Goal: Task Accomplishment & Management: Complete application form

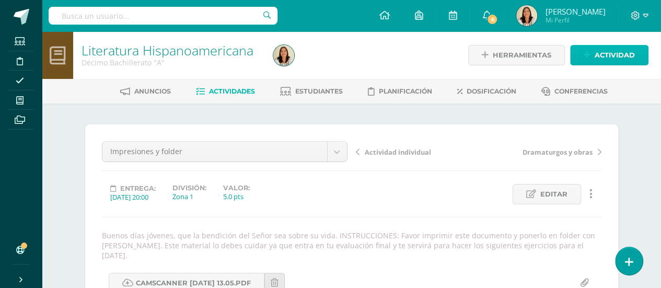
click at [624, 47] on span "Actividad" at bounding box center [615, 54] width 40 height 19
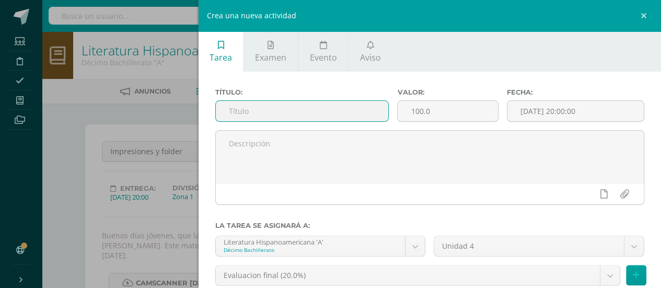
click at [270, 114] on input "text" at bounding box center [302, 111] width 173 height 20
type input "Pág. 257"
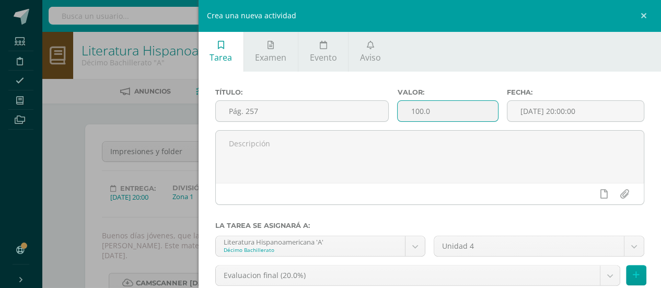
click at [471, 109] on input "100.0" at bounding box center [448, 111] width 100 height 20
type input "1"
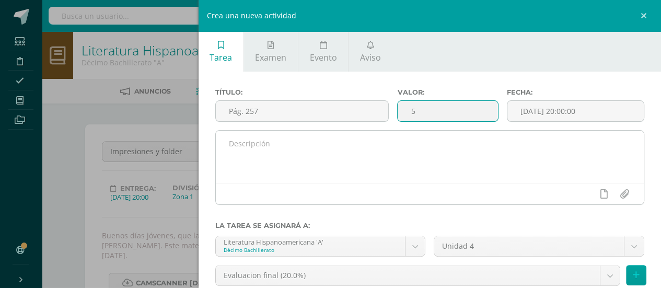
type input "5"
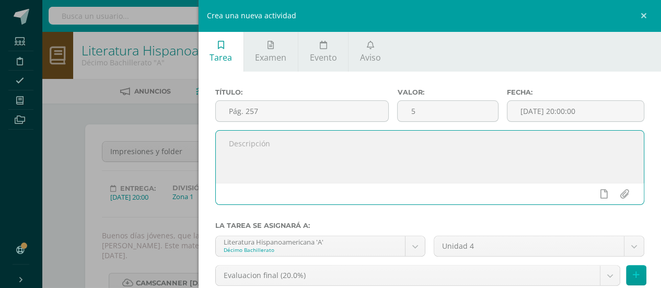
click at [352, 151] on textarea at bounding box center [430, 157] width 429 height 52
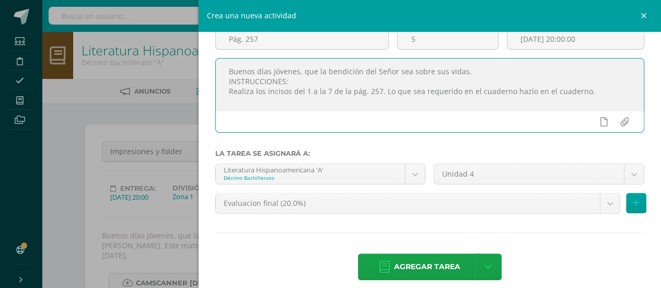
scroll to position [82, 0]
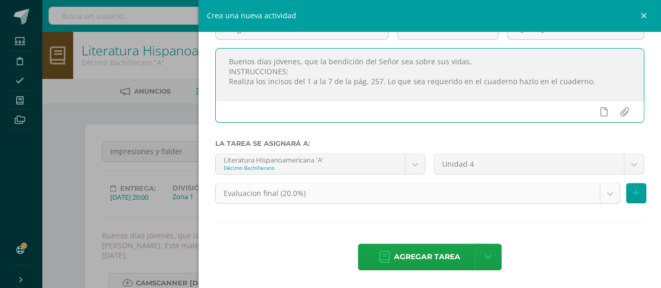
type textarea "Buenos días jóvenes, que la bendición del Señor sea sobre sus vidas. INSTRUCCIO…"
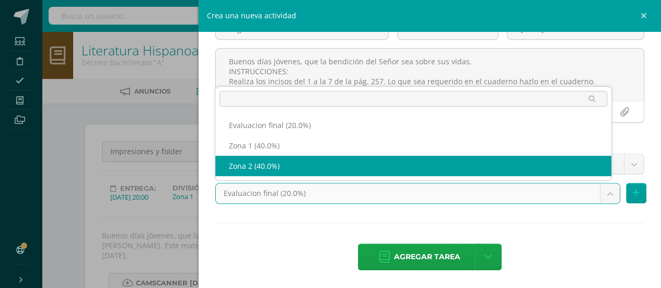
select select "30138"
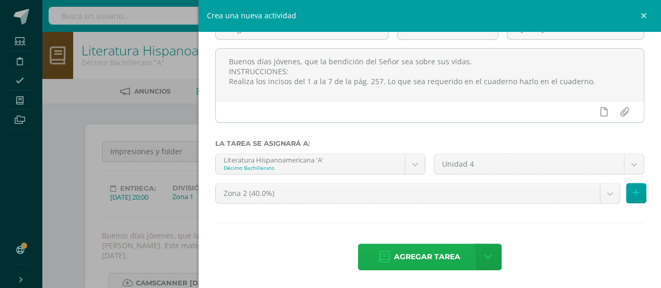
click at [444, 258] on span "Agregar tarea" at bounding box center [427, 257] width 66 height 26
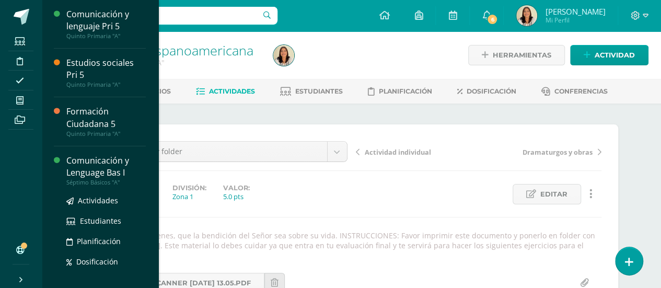
click at [116, 170] on div "Comunicación y Lenguage Bas I" at bounding box center [105, 167] width 79 height 24
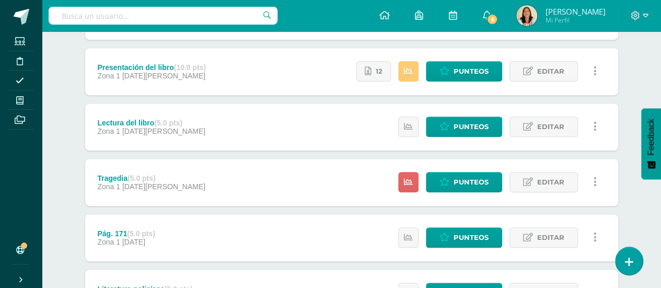
scroll to position [300, 0]
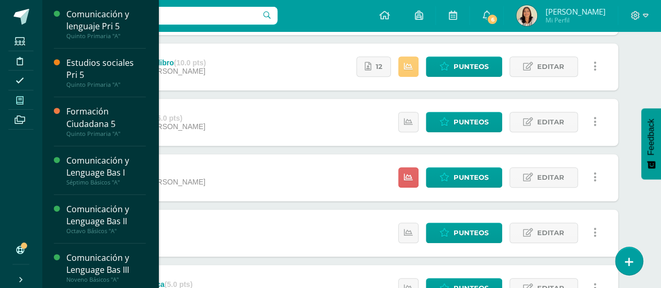
click at [25, 98] on span at bounding box center [20, 100] width 24 height 14
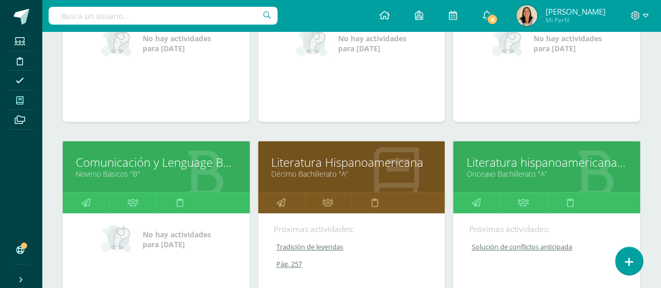
scroll to position [456, 0]
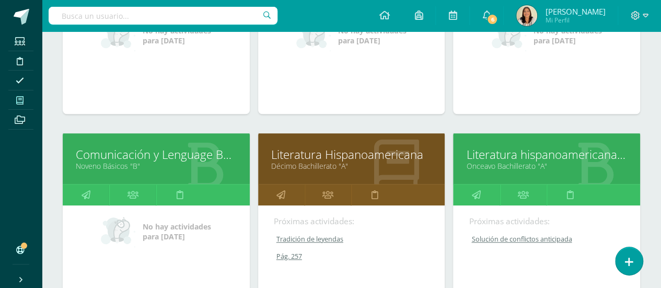
click at [305, 161] on link "Décimo Bachillerato "A"" at bounding box center [351, 166] width 161 height 10
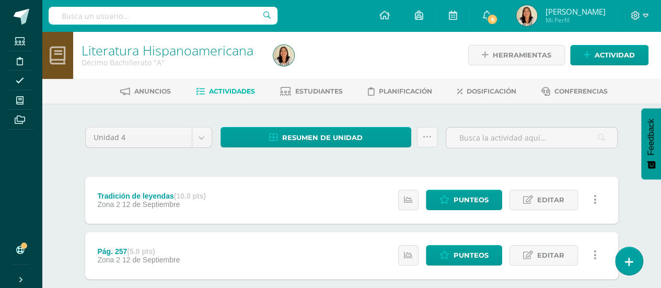
click at [382, 265] on div "Pág. 257 (5.0 pts) Zona 2 12 de Septiembre Estatus de Actividad: 27 Estudiantes…" at bounding box center [351, 255] width 533 height 47
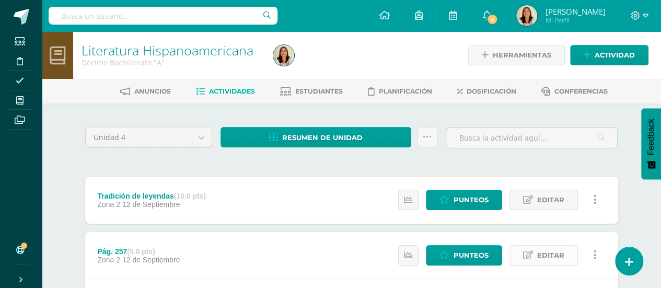
click at [556, 257] on span "Editar" at bounding box center [550, 255] width 27 height 19
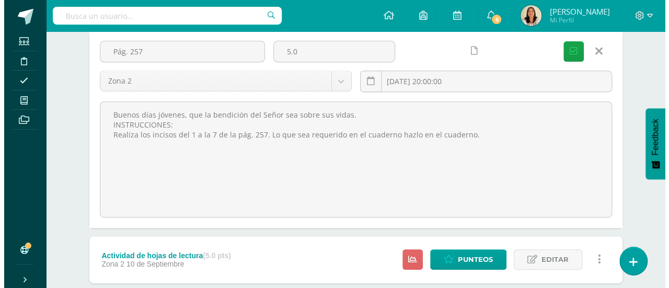
scroll to position [199, 0]
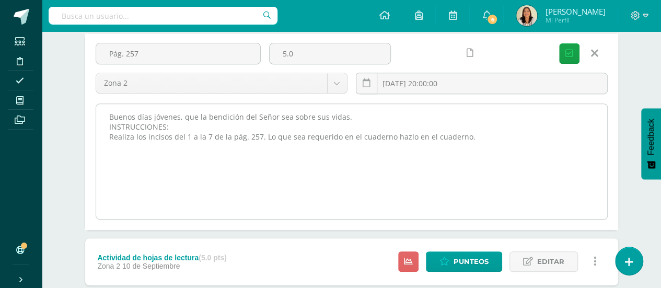
drag, startPoint x: 109, startPoint y: 116, endPoint x: 478, endPoint y: 136, distance: 370.1
click at [478, 136] on textarea "Buenos días jóvenes, que la bendición del Señor sea sobre sus vidas. INSTRUCCIO…" at bounding box center [351, 161] width 511 height 115
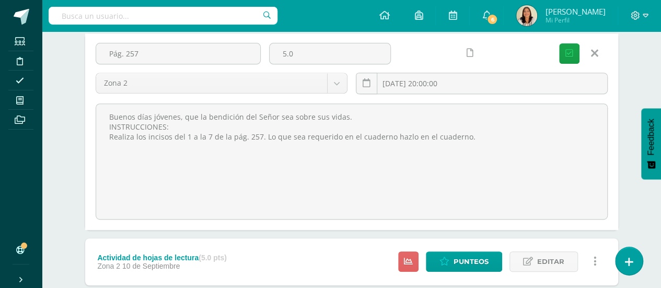
click at [595, 51] on icon at bounding box center [594, 53] width 7 height 11
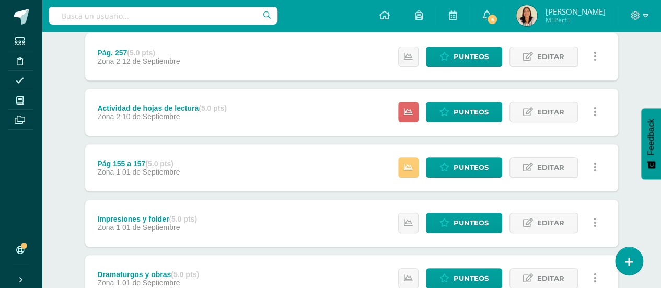
click at [597, 58] on link at bounding box center [595, 57] width 20 height 20
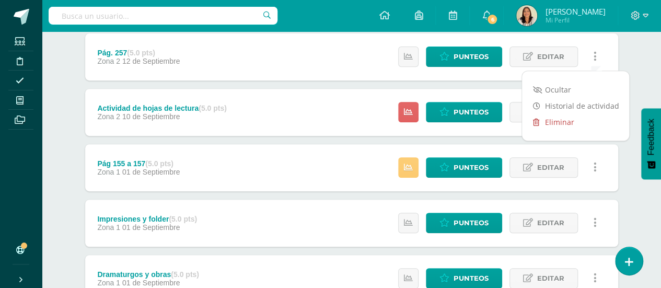
click at [568, 121] on link "Eliminar" at bounding box center [575, 122] width 107 height 16
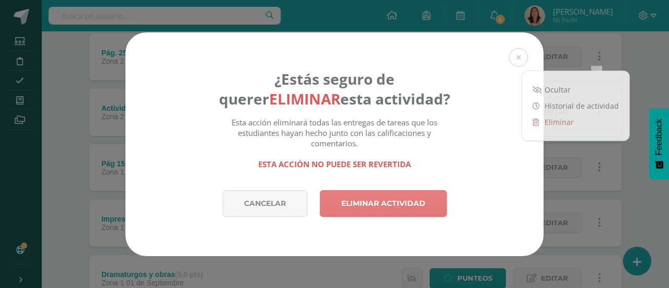
click at [410, 201] on link "Eliminar actividad" at bounding box center [383, 203] width 127 height 27
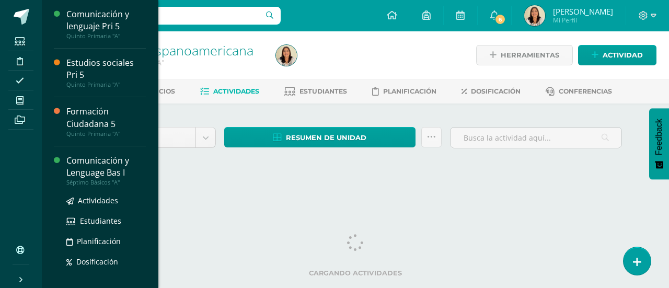
click at [117, 175] on div "Comunicación y Lenguage Bas I" at bounding box center [105, 167] width 79 height 24
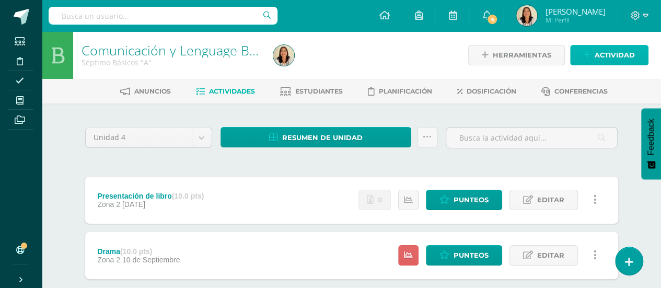
click at [606, 45] on link "Actividad" at bounding box center [609, 55] width 78 height 20
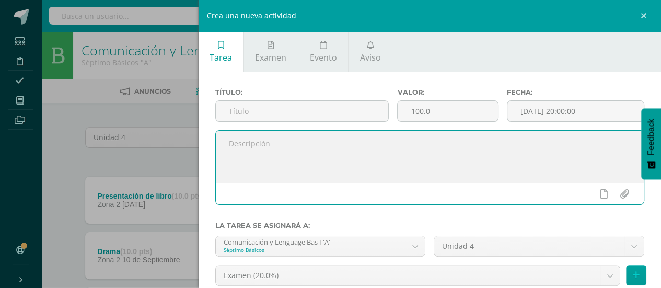
paste textarea "Buenos días jóvenes, que la bendición del Señor sea sobre sus vidas. INSTRUCCIO…"
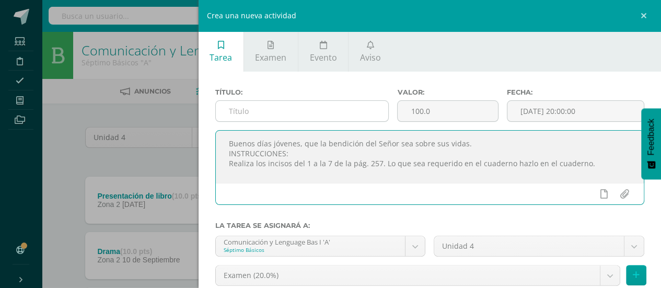
type textarea "Buenos días jóvenes, que la bendición del Señor sea sobre sus vidas. INSTRUCCIO…"
click at [300, 118] on input "text" at bounding box center [302, 111] width 173 height 20
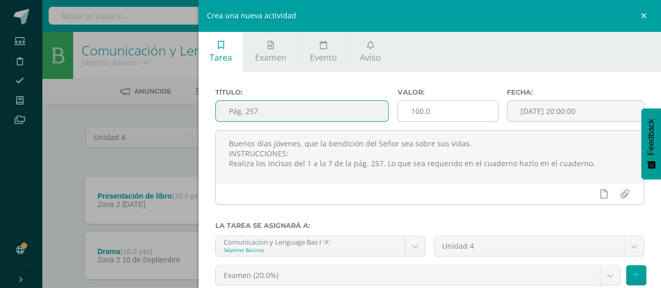
type input "Pág. 257"
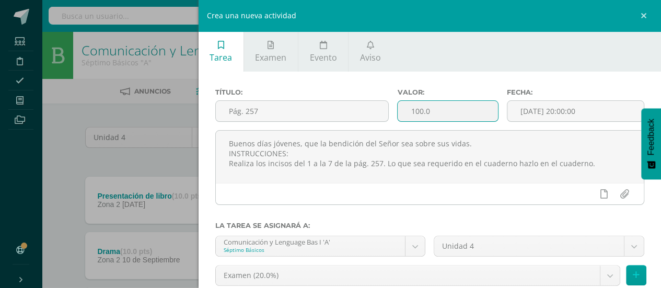
click at [459, 113] on input "100.0" at bounding box center [448, 111] width 100 height 20
type input "1"
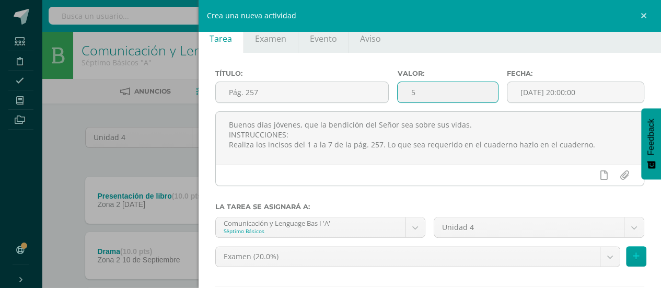
scroll to position [19, 0]
type input "5"
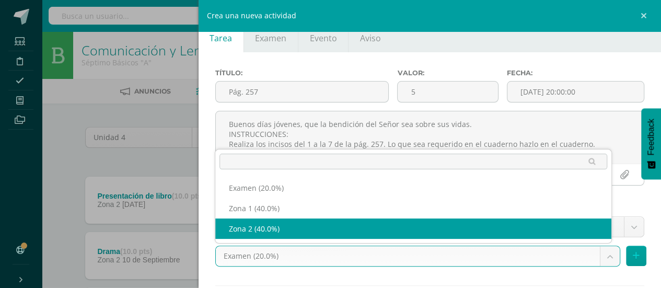
select select "30089"
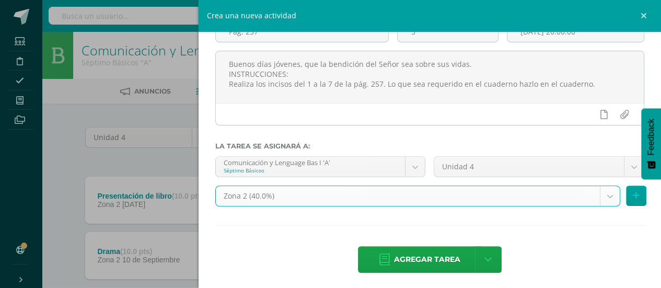
scroll to position [82, 0]
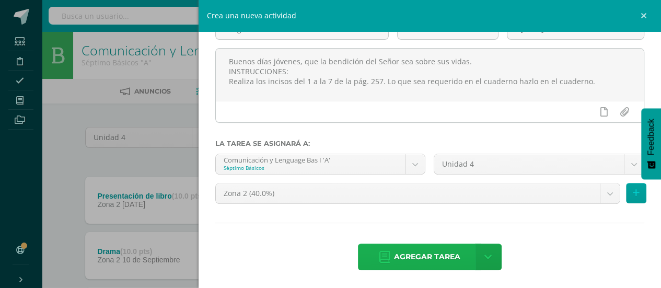
click at [430, 262] on span "Agregar tarea" at bounding box center [427, 257] width 66 height 26
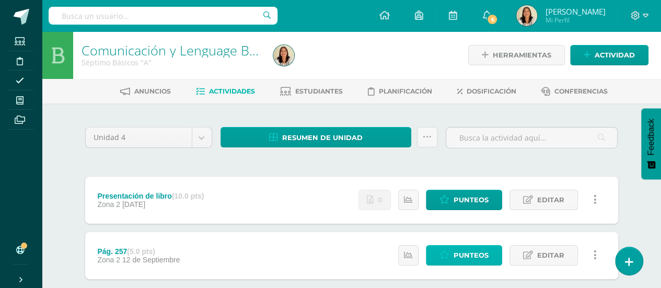
click at [450, 255] on icon at bounding box center [445, 255] width 10 height 9
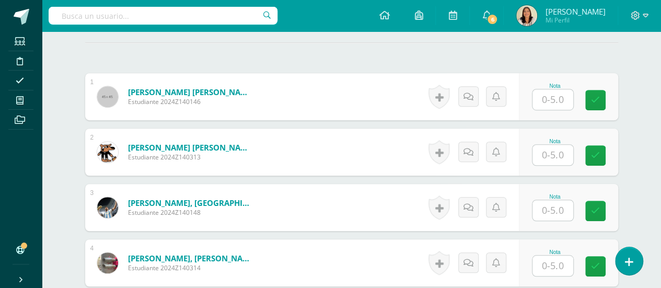
scroll to position [299, 0]
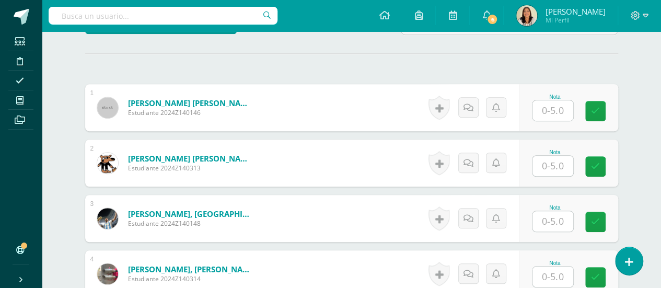
click at [545, 106] on input "text" at bounding box center [553, 110] width 41 height 20
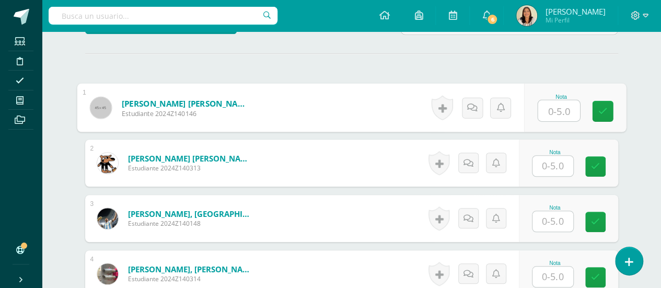
type input "5"
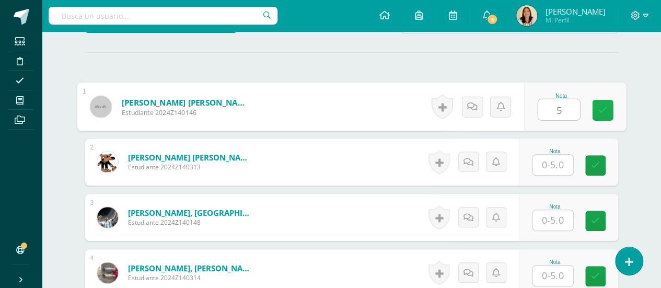
click at [602, 111] on icon at bounding box center [602, 110] width 9 height 9
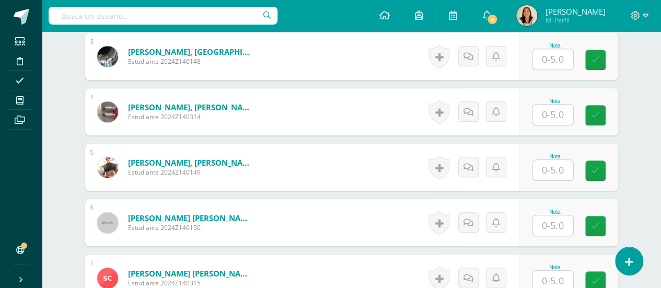
scroll to position [433, 0]
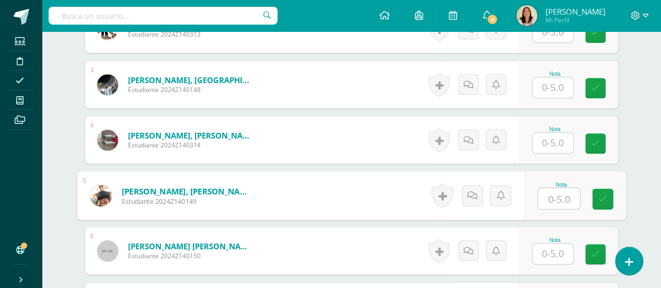
click at [567, 192] on input "text" at bounding box center [559, 198] width 42 height 21
type input "0"
click at [469, 194] on icon at bounding box center [472, 195] width 10 height 9
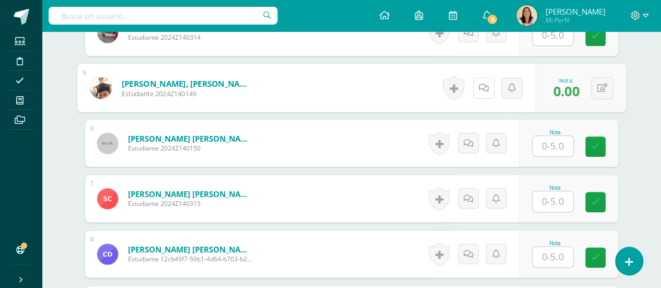
scroll to position [542, 0]
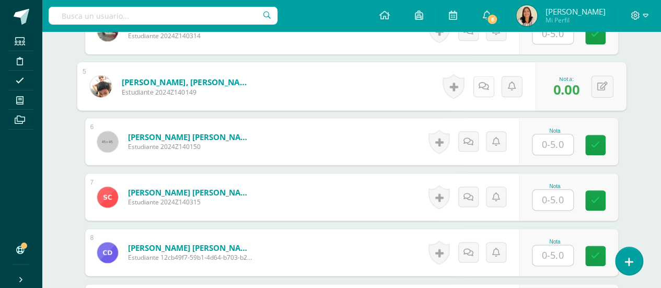
click at [480, 88] on link at bounding box center [483, 86] width 21 height 21
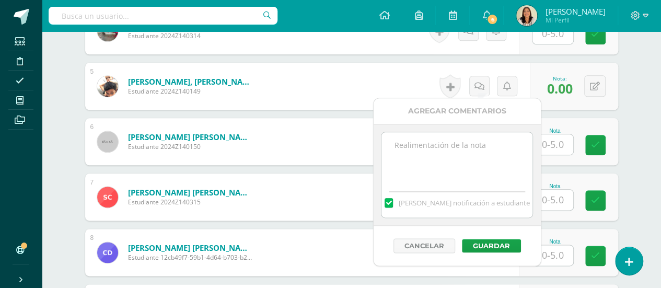
click at [419, 144] on textarea at bounding box center [457, 158] width 151 height 52
type textarea "Suspendido."
click at [470, 241] on button "Guardar" at bounding box center [491, 246] width 59 height 14
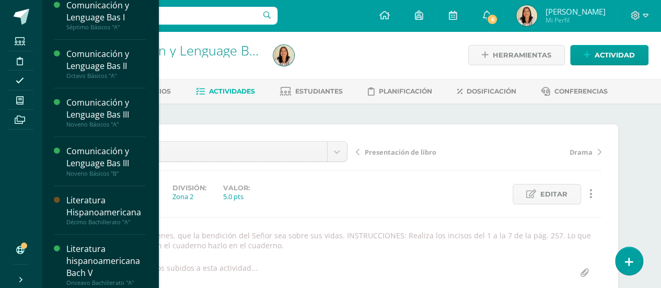
scroll to position [161, 0]
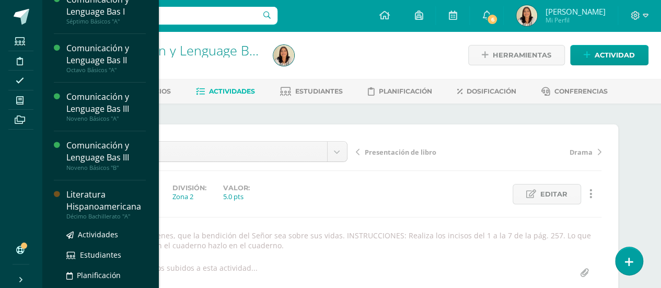
click at [116, 209] on div "Literatura Hispanoamericana" at bounding box center [105, 201] width 79 height 24
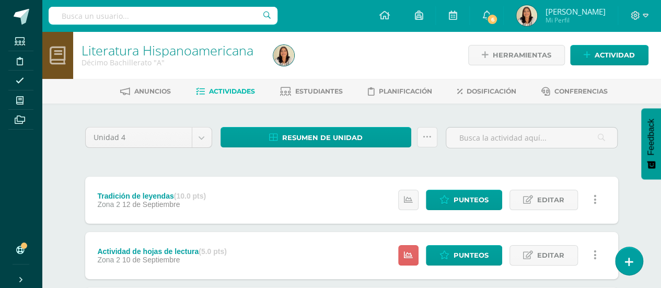
click at [239, 94] on span "Actividades" at bounding box center [232, 91] width 46 height 8
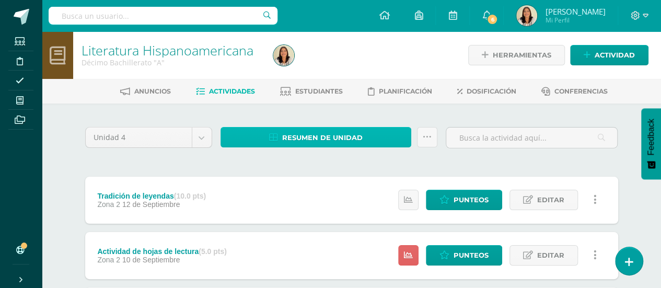
click at [284, 137] on span "Resumen de unidad" at bounding box center [322, 137] width 80 height 19
click at [342, 134] on span "Resumen de unidad" at bounding box center [322, 137] width 80 height 19
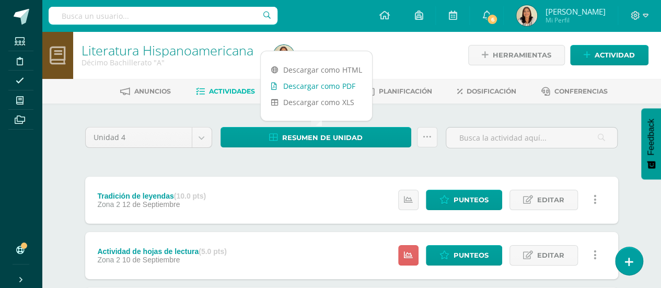
click at [353, 80] on link "Descargar como PDF" at bounding box center [316, 86] width 111 height 16
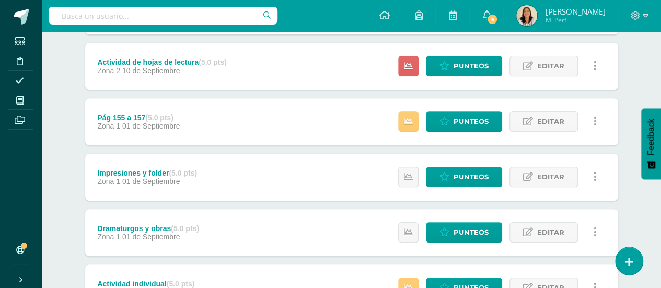
scroll to position [222, 0]
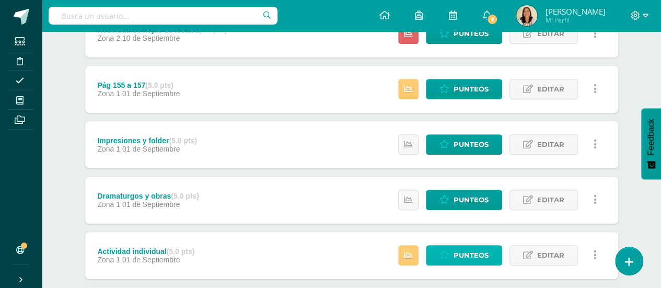
click at [484, 256] on span "Punteos" at bounding box center [471, 255] width 35 height 19
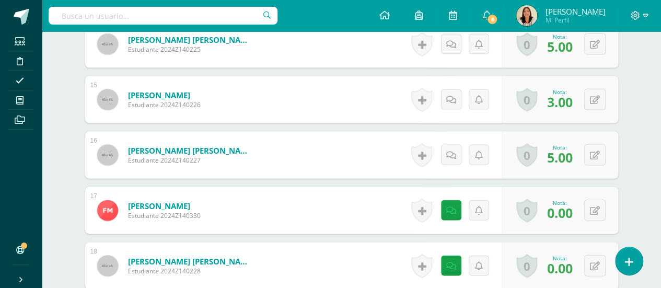
scroll to position [1083, 0]
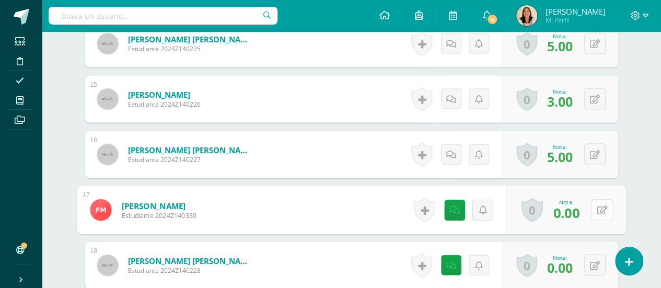
click at [596, 210] on button at bounding box center [602, 210] width 22 height 22
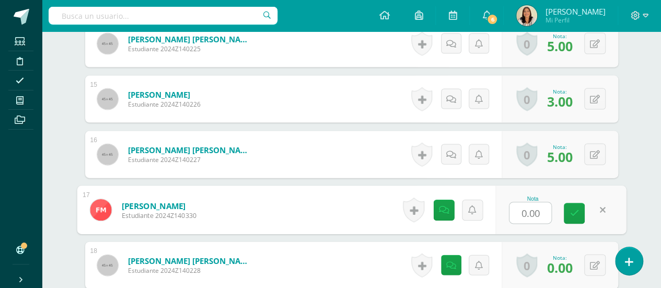
scroll to position [1084, 0]
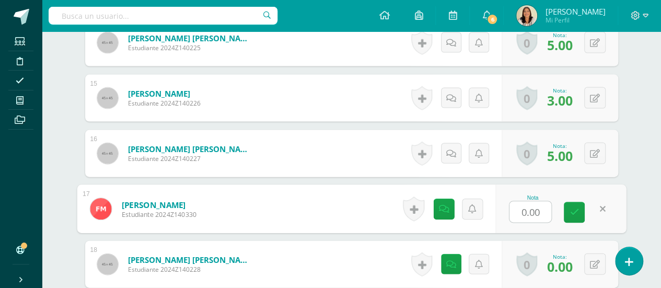
type input "4"
click at [572, 210] on icon at bounding box center [574, 212] width 9 height 9
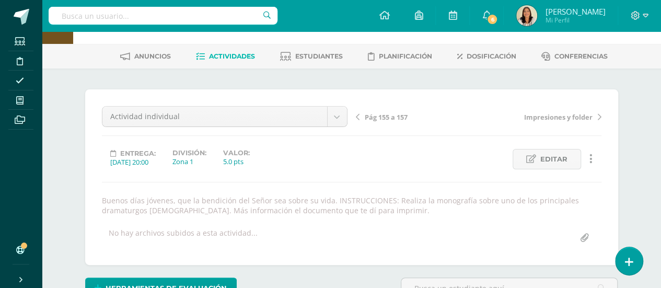
scroll to position [0, 0]
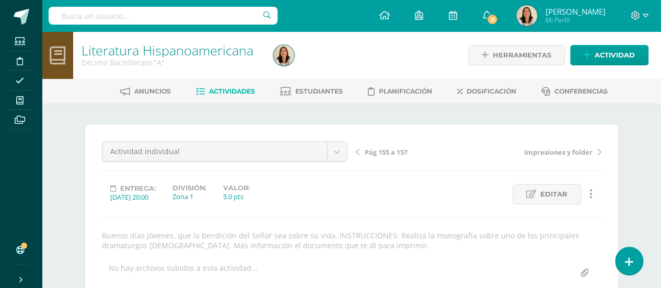
click at [237, 87] on span "Actividades" at bounding box center [232, 91] width 46 height 8
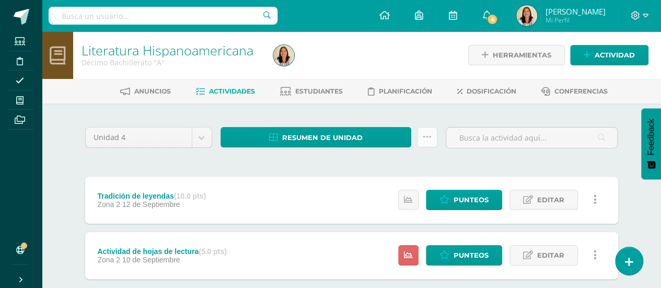
click at [433, 141] on link at bounding box center [427, 137] width 20 height 20
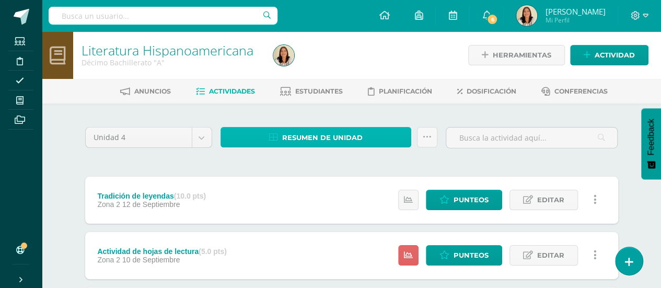
click at [355, 137] on span "Resumen de unidad" at bounding box center [322, 137] width 80 height 19
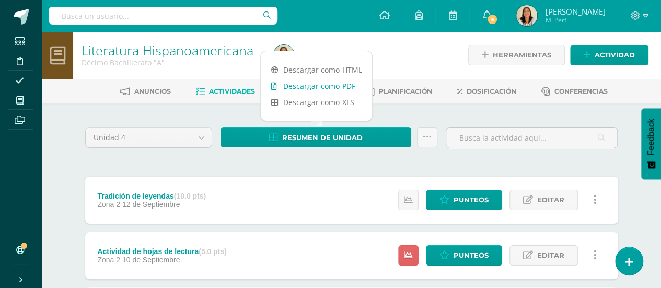
click at [352, 83] on link "Descargar como PDF" at bounding box center [316, 86] width 111 height 16
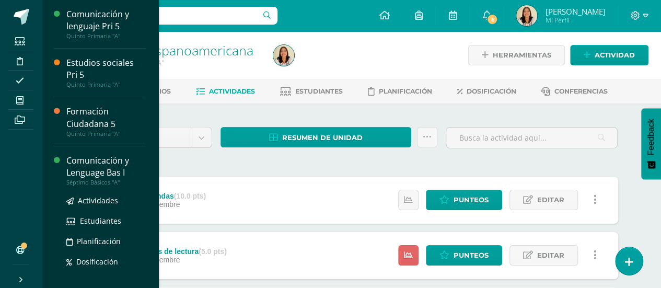
click at [118, 168] on div "Comunicación y Lenguage Bas I" at bounding box center [105, 167] width 79 height 24
click at [108, 194] on link "Actividades" at bounding box center [105, 200] width 79 height 12
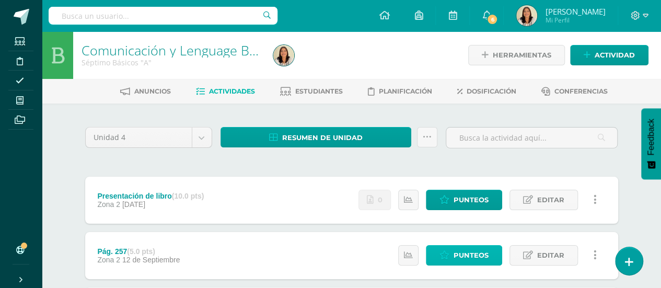
click at [462, 247] on span "Punteos" at bounding box center [471, 255] width 35 height 19
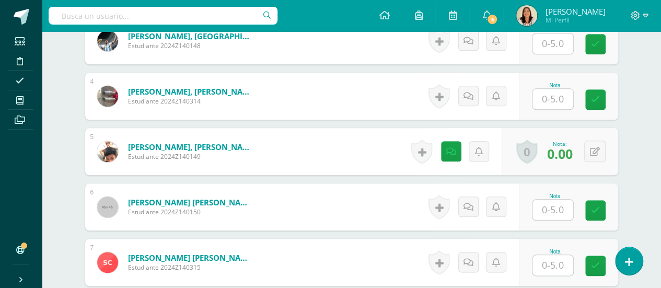
scroll to position [482, 0]
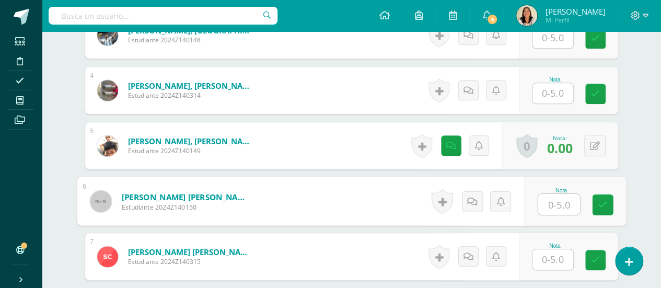
click at [561, 204] on input "text" at bounding box center [559, 204] width 42 height 21
type input "5"
click at [598, 206] on link at bounding box center [602, 204] width 21 height 21
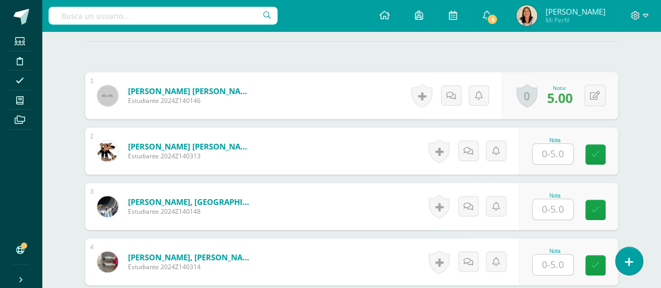
scroll to position [325, 0]
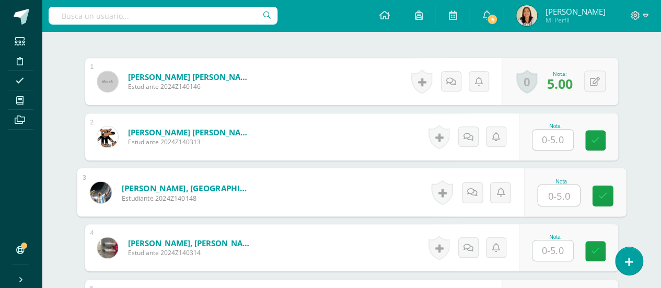
click at [546, 189] on input "text" at bounding box center [559, 195] width 42 height 21
type input "4"
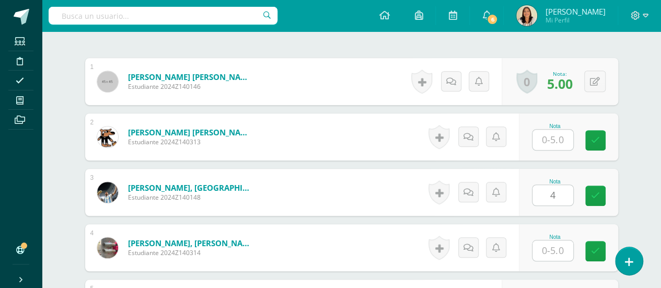
click at [591, 193] on div "Nota 4" at bounding box center [568, 192] width 99 height 47
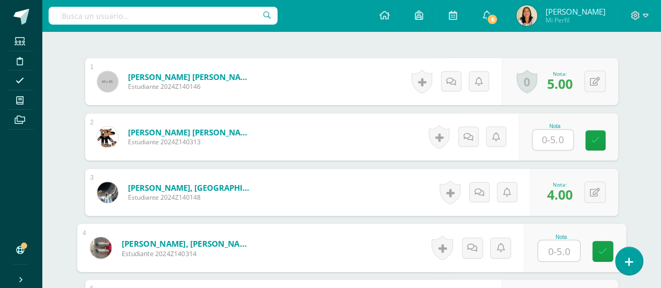
click at [552, 249] on input "text" at bounding box center [559, 250] width 42 height 21
type input "5"
click at [602, 241] on link at bounding box center [602, 251] width 21 height 21
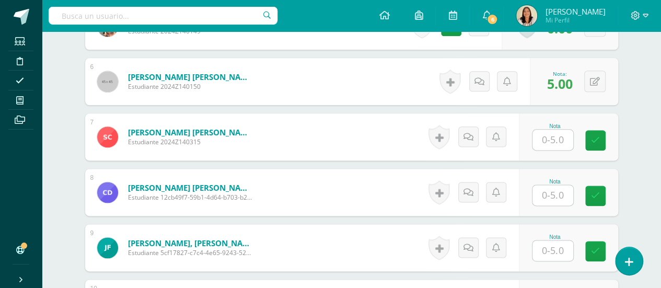
scroll to position [620, 0]
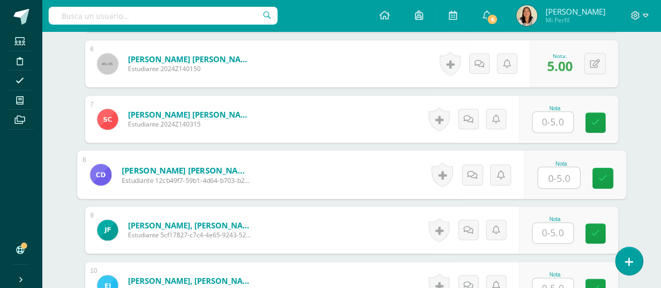
click at [551, 169] on input "text" at bounding box center [559, 177] width 42 height 21
type input "4"
click at [649, 112] on div "Comunicación y Lenguage Bas I Séptimo Básicos "A" Herramientas Detalle de asist…" at bounding box center [351, 86] width 619 height 1350
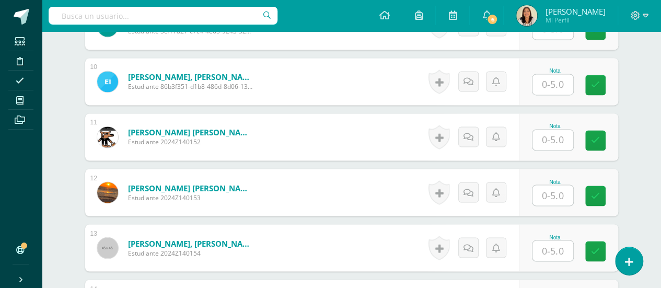
scroll to position [856, 0]
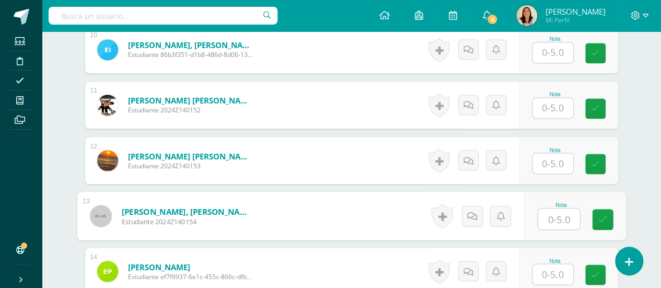
click at [561, 223] on input "text" at bounding box center [559, 219] width 42 height 21
type input "4"
click at [604, 219] on icon at bounding box center [602, 219] width 9 height 9
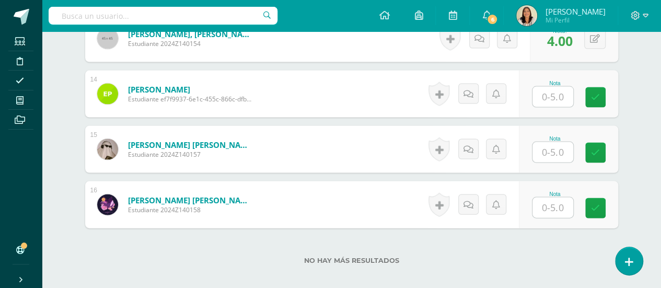
scroll to position [1060, 0]
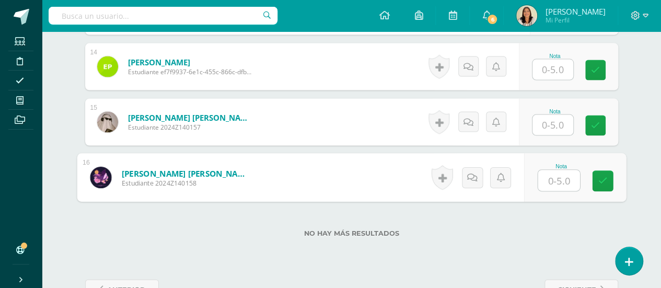
click at [557, 185] on input "text" at bounding box center [559, 180] width 42 height 21
type input "5"
click at [595, 178] on link at bounding box center [602, 181] width 21 height 21
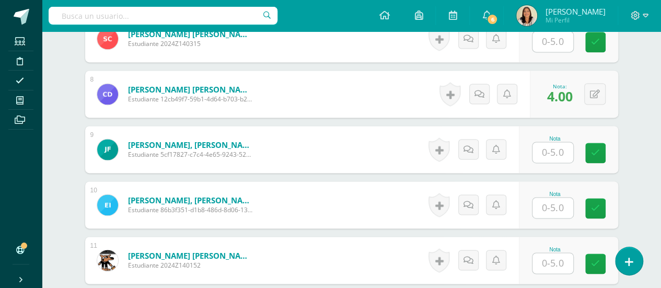
scroll to position [699, 0]
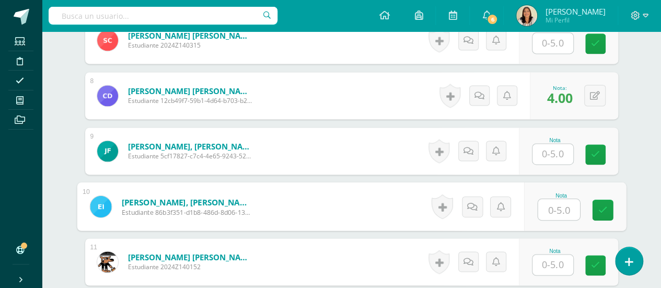
click at [556, 211] on input "text" at bounding box center [559, 209] width 42 height 21
type input "4"
click at [605, 213] on link at bounding box center [602, 210] width 21 height 21
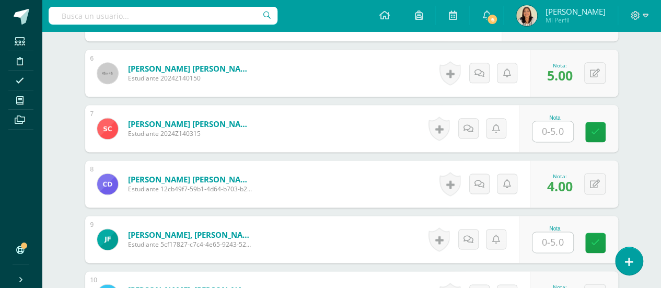
scroll to position [593, 0]
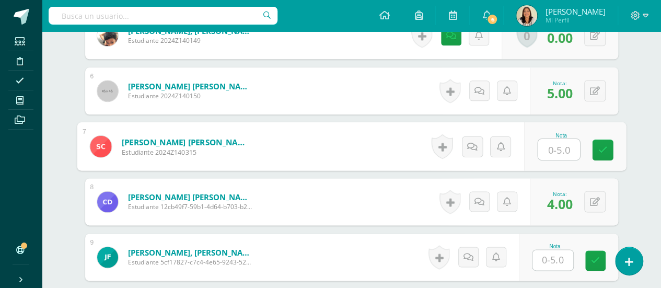
click at [568, 149] on input "text" at bounding box center [559, 149] width 42 height 21
type input "5"
click at [603, 148] on icon at bounding box center [602, 149] width 9 height 9
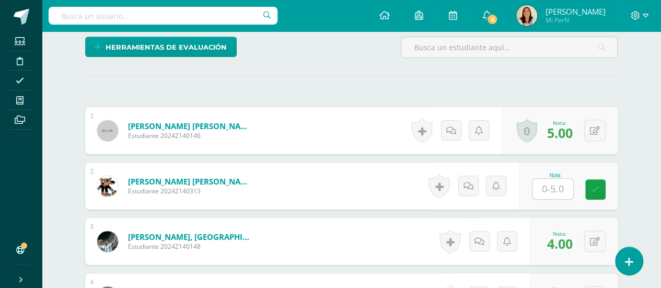
scroll to position [273, 0]
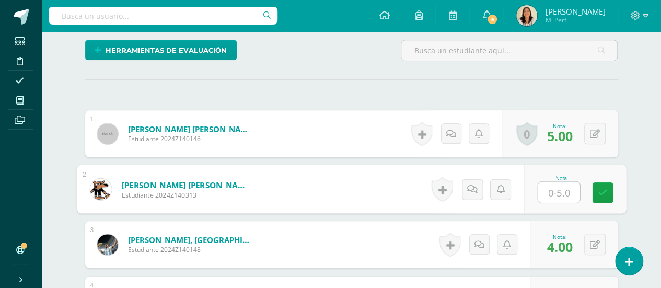
click at [562, 192] on input "text" at bounding box center [559, 192] width 42 height 21
type input "4"
click at [604, 192] on icon at bounding box center [602, 192] width 9 height 9
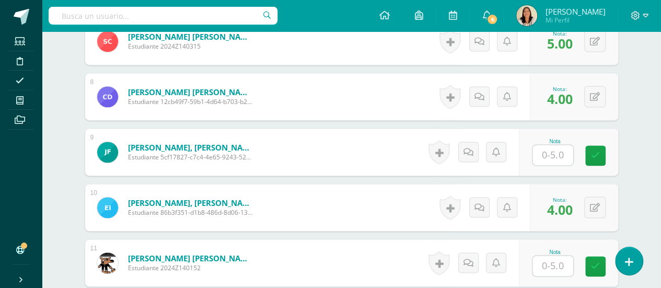
scroll to position [710, 0]
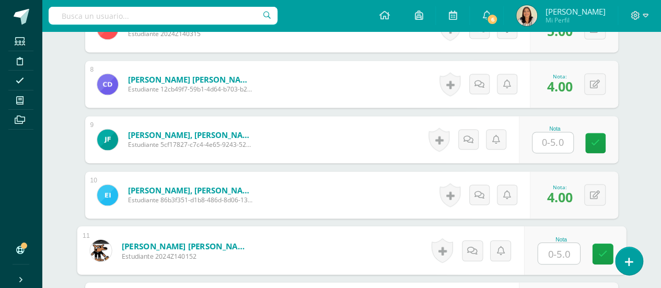
click at [564, 246] on input "text" at bounding box center [559, 253] width 42 height 21
type input "5"
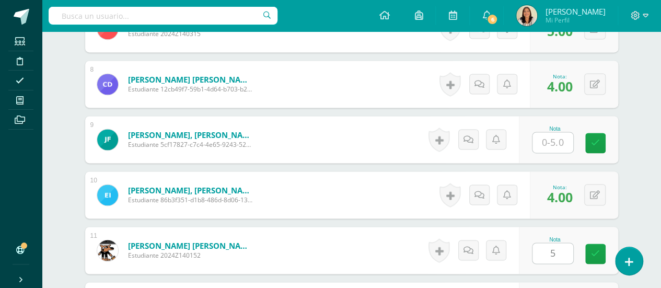
click at [589, 244] on div "Nota 5" at bounding box center [568, 250] width 99 height 47
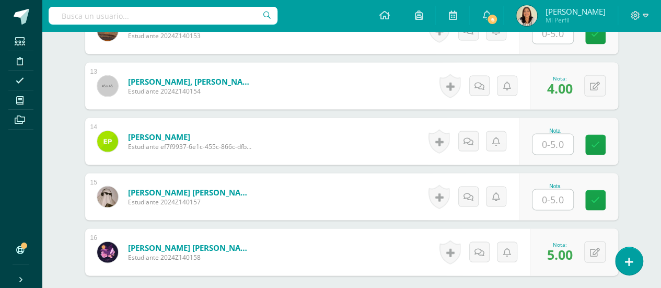
scroll to position [1011, 0]
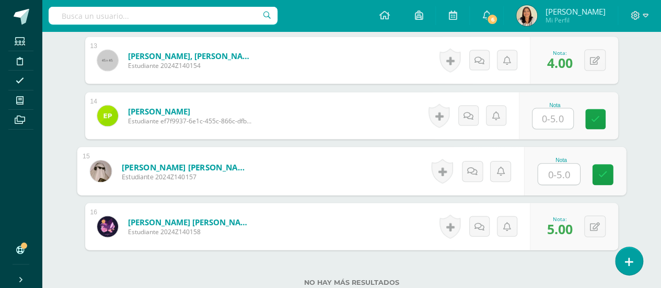
click at [566, 176] on input "text" at bounding box center [559, 174] width 42 height 21
type input "4"
click at [606, 172] on icon at bounding box center [602, 174] width 9 height 9
